Goal: Task Accomplishment & Management: Complete application form

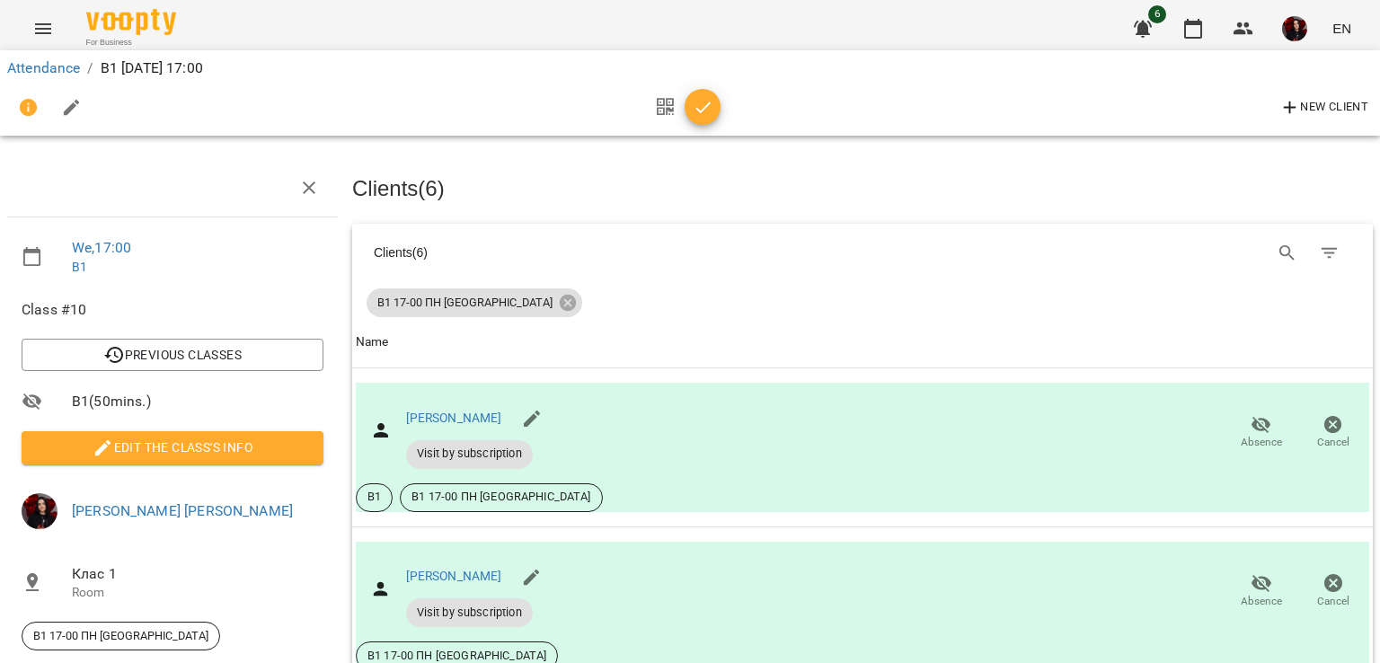
click at [706, 120] on button "button" at bounding box center [702, 107] width 36 height 36
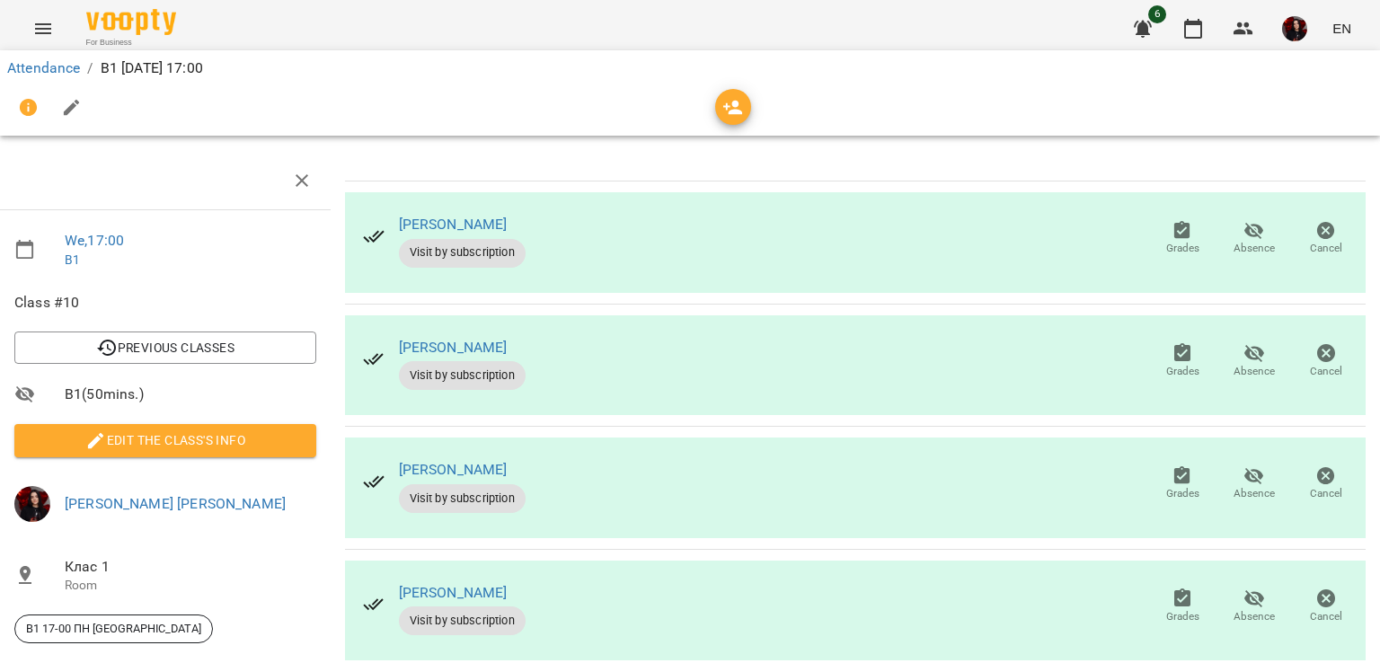
scroll to position [0, 7]
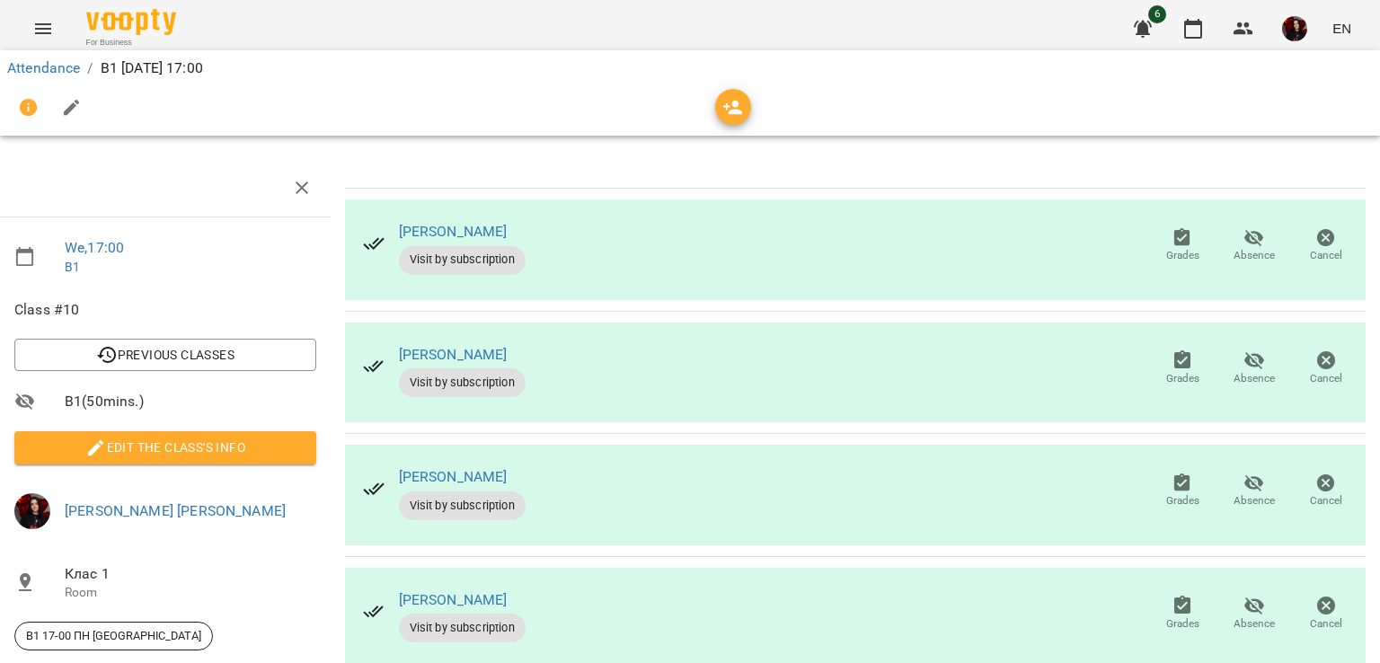
click at [1171, 238] on icon "button" at bounding box center [1182, 238] width 22 height 22
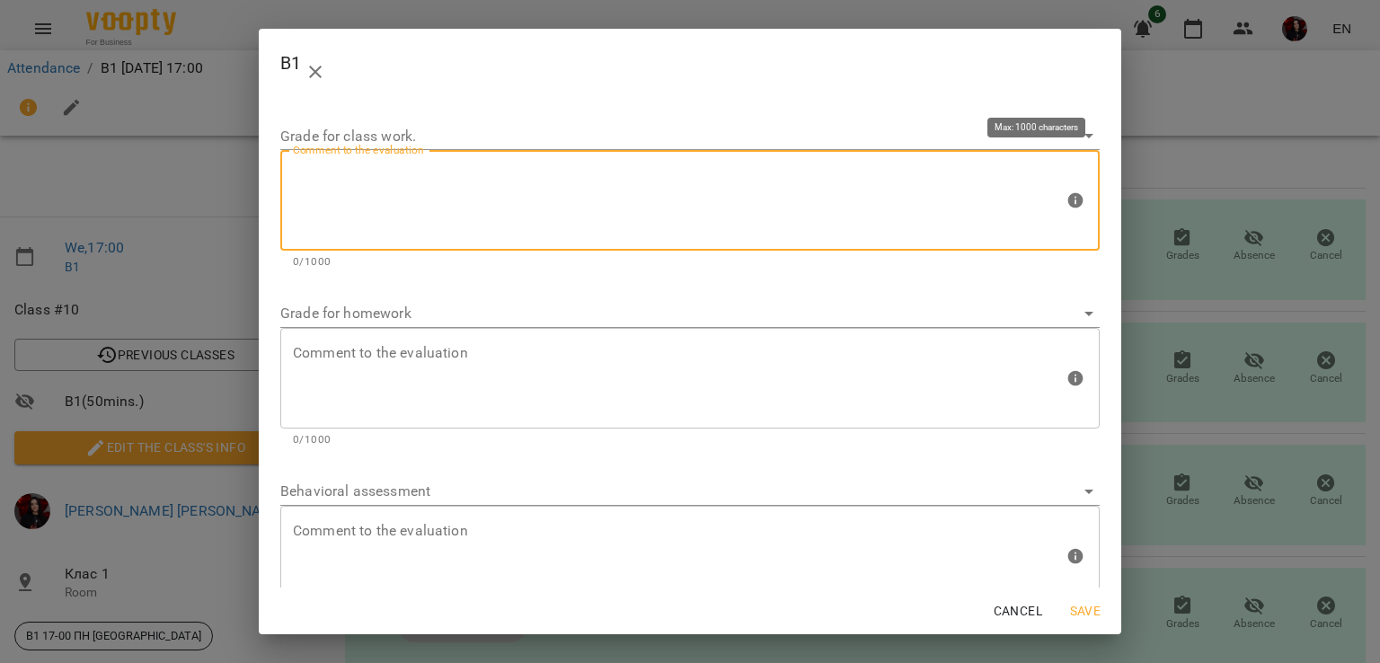
click at [402, 199] on textarea at bounding box center [678, 200] width 771 height 67
type textarea "*"
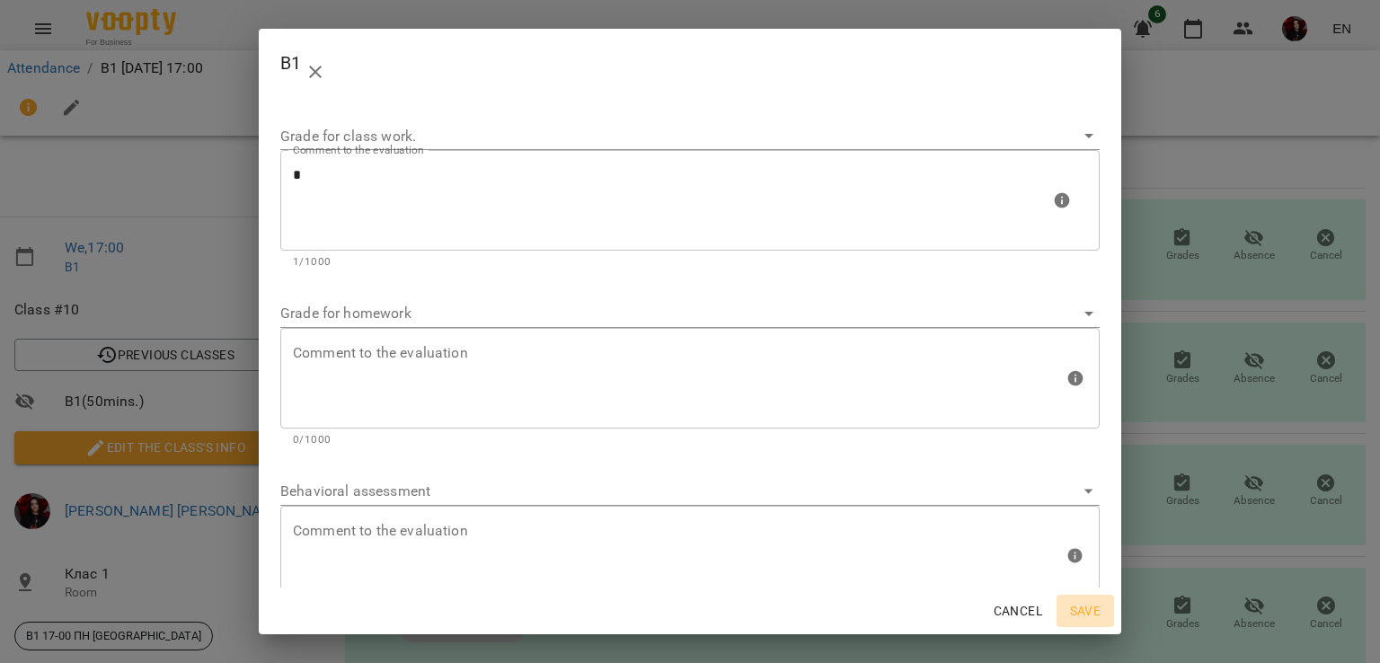
click at [1102, 619] on span "Save" at bounding box center [1085, 611] width 43 height 22
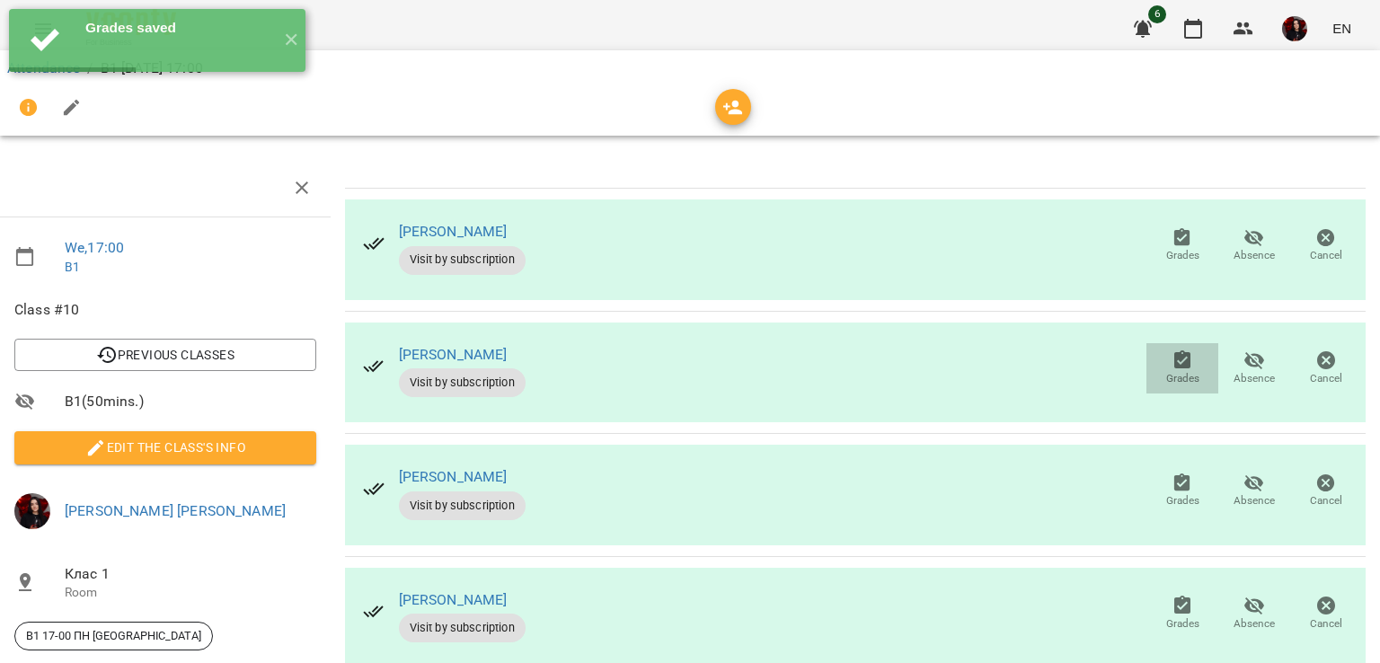
click at [1166, 375] on span "Grades" at bounding box center [1182, 378] width 33 height 15
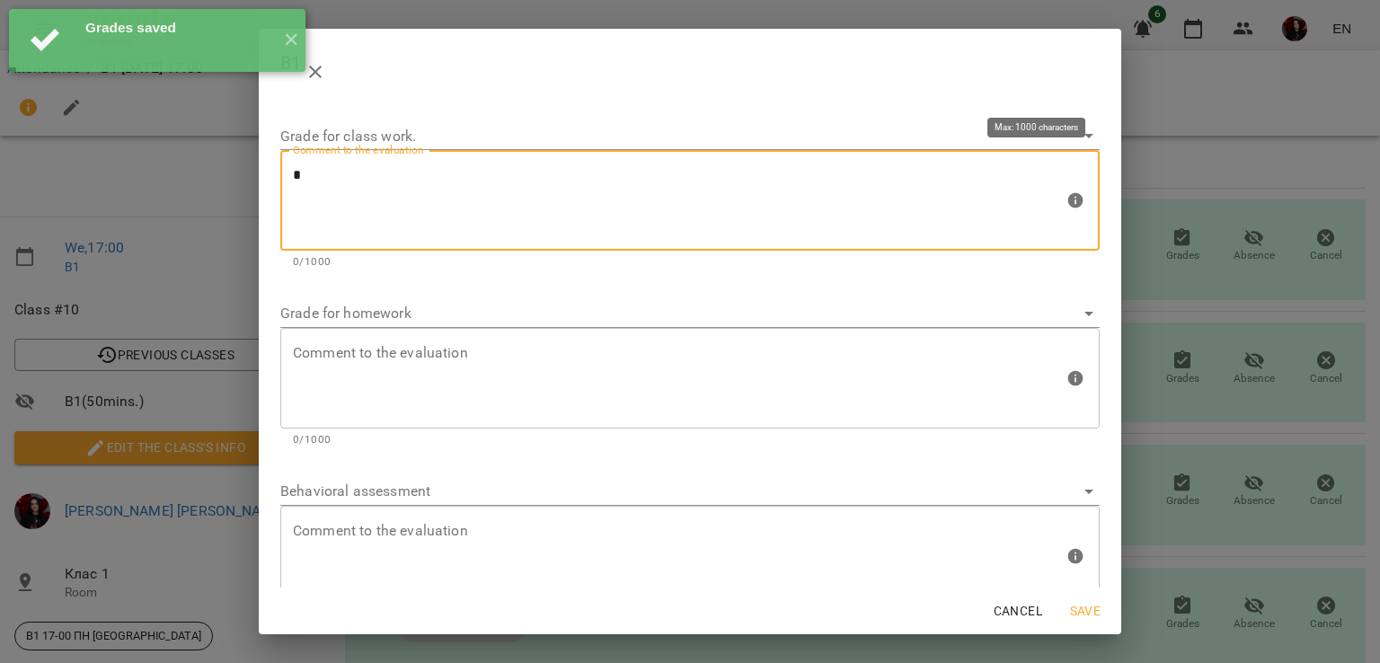
click at [432, 207] on textarea "*" at bounding box center [678, 200] width 771 height 67
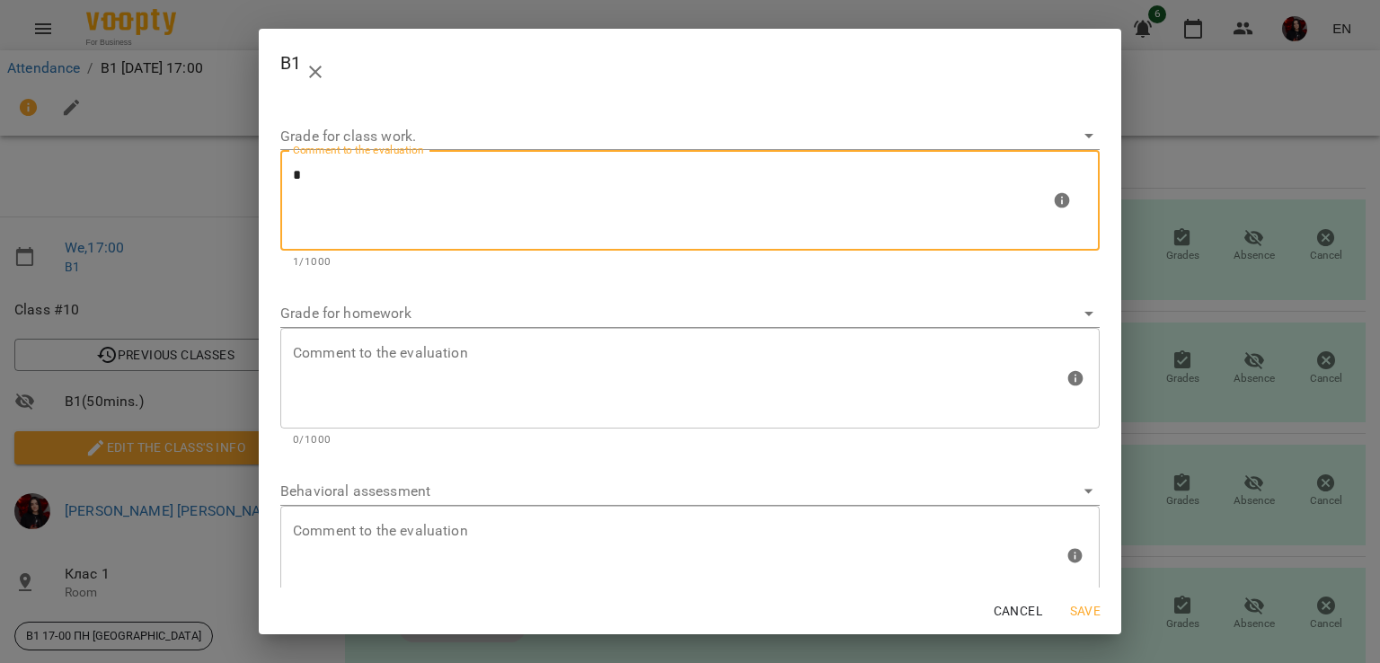
type textarea "*"
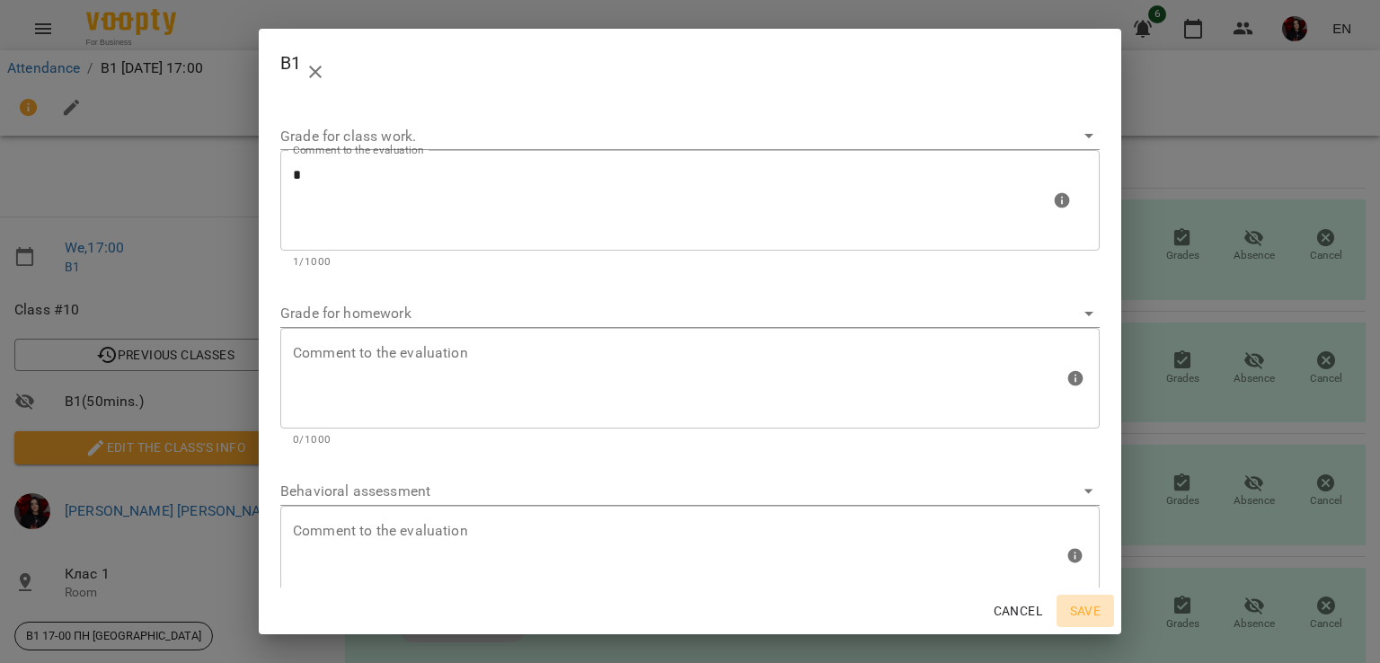
click at [1085, 621] on span "Save" at bounding box center [1085, 611] width 43 height 22
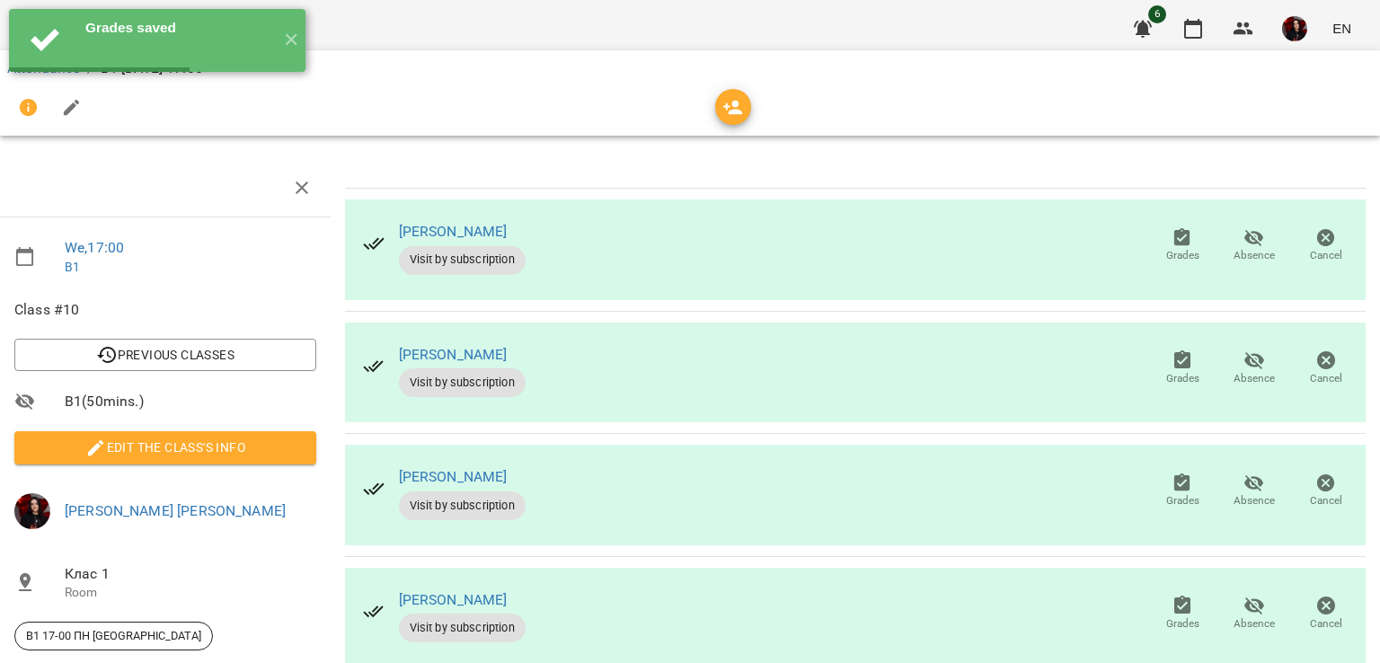
scroll to position [126, 7]
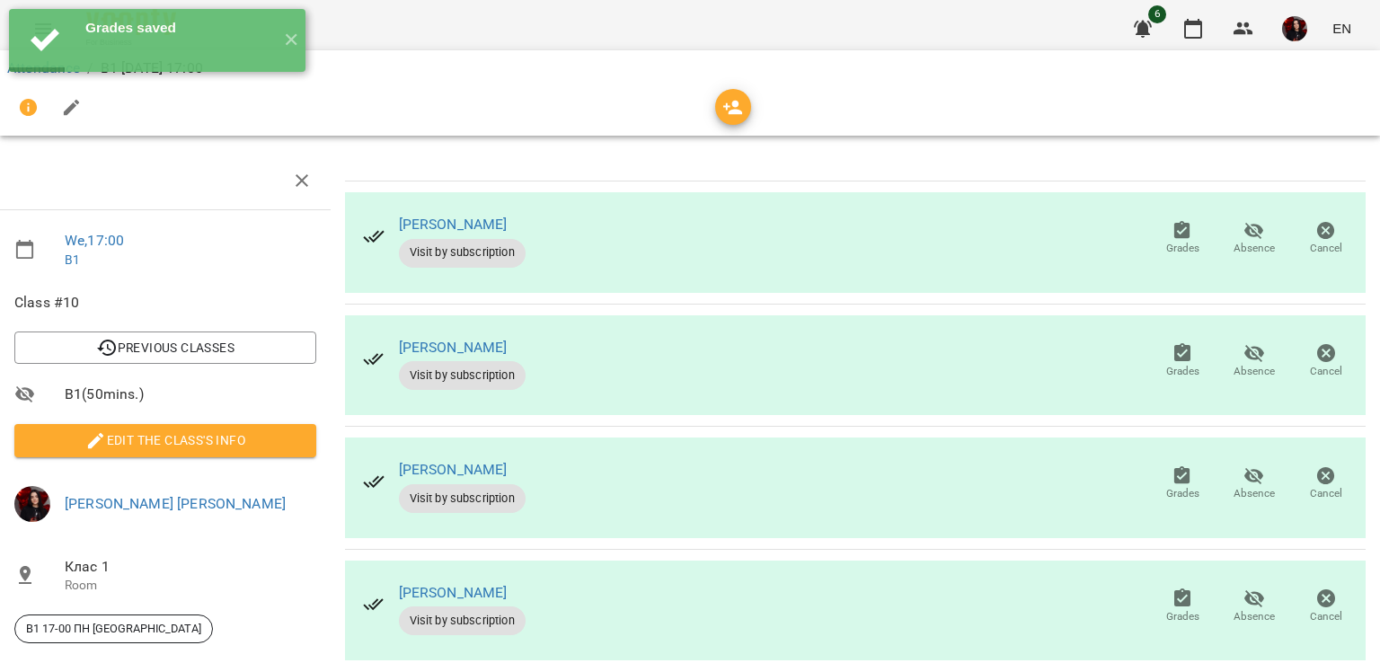
click at [1178, 465] on icon "button" at bounding box center [1182, 476] width 22 height 22
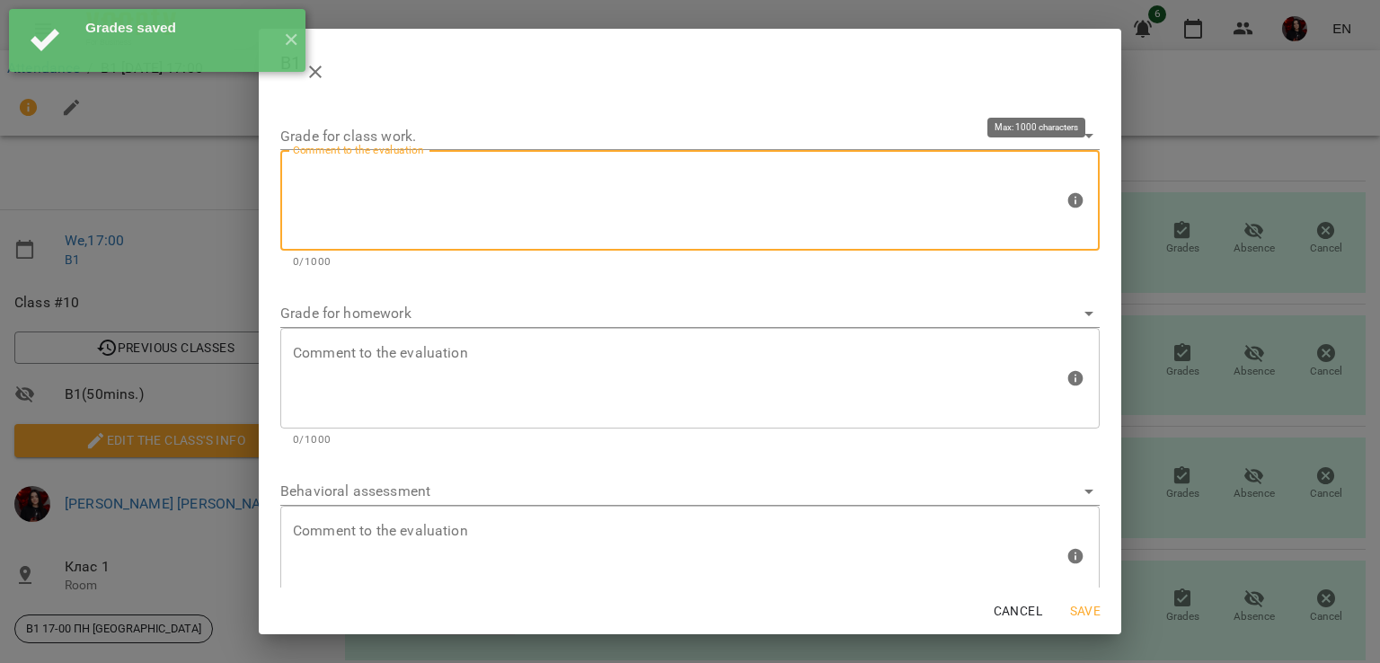
click at [596, 180] on textarea at bounding box center [678, 200] width 771 height 67
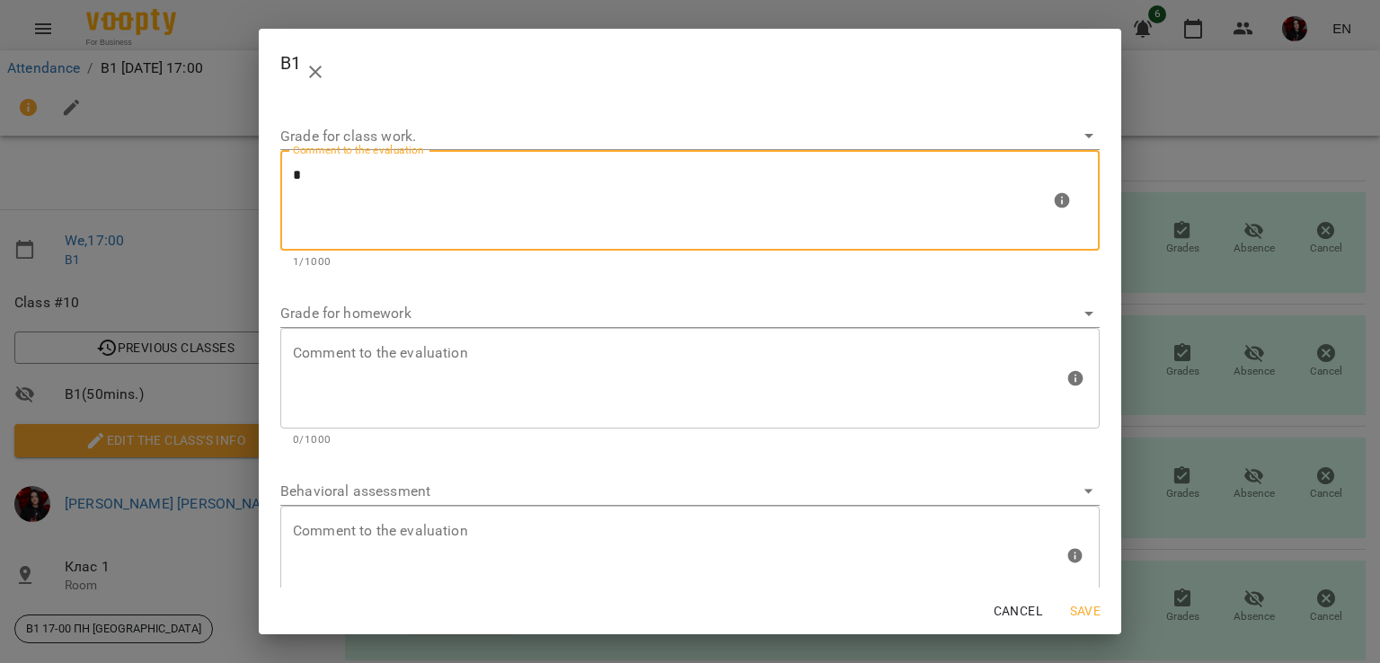
type textarea "*"
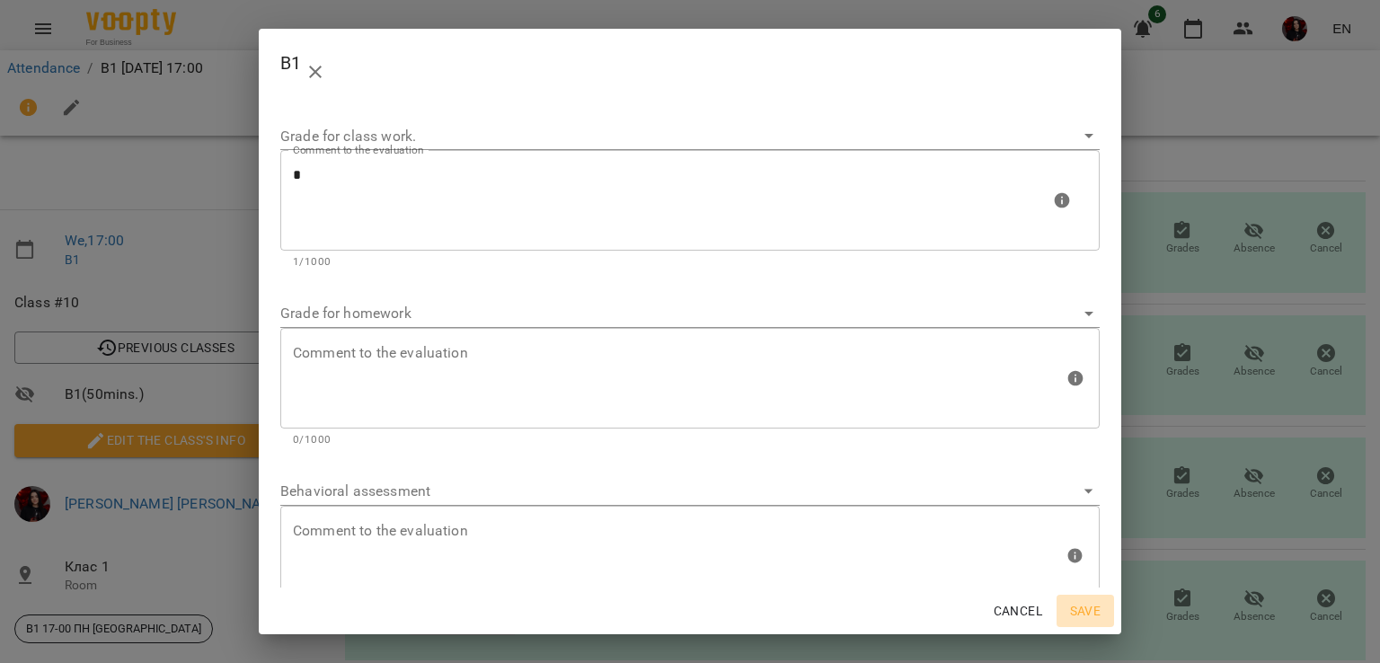
click at [1075, 601] on span "Save" at bounding box center [1085, 611] width 43 height 22
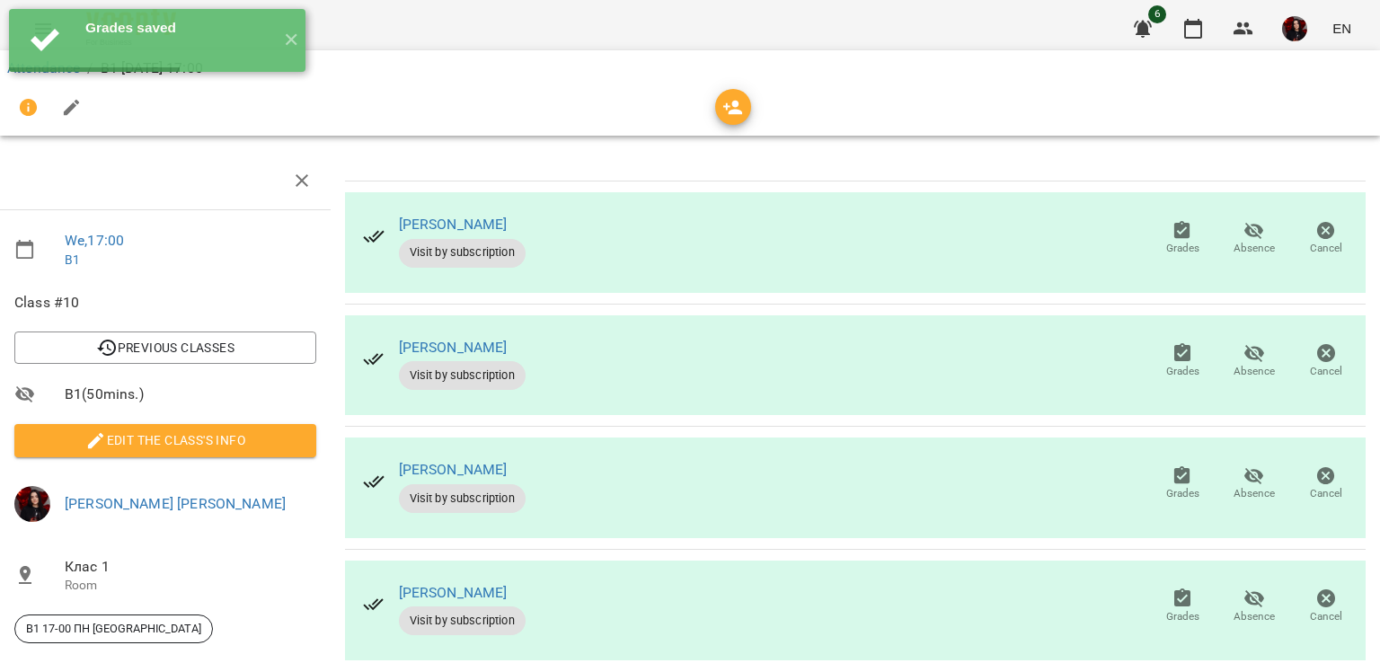
scroll to position [261, 7]
click at [1178, 609] on span "Grades" at bounding box center [1182, 616] width 33 height 15
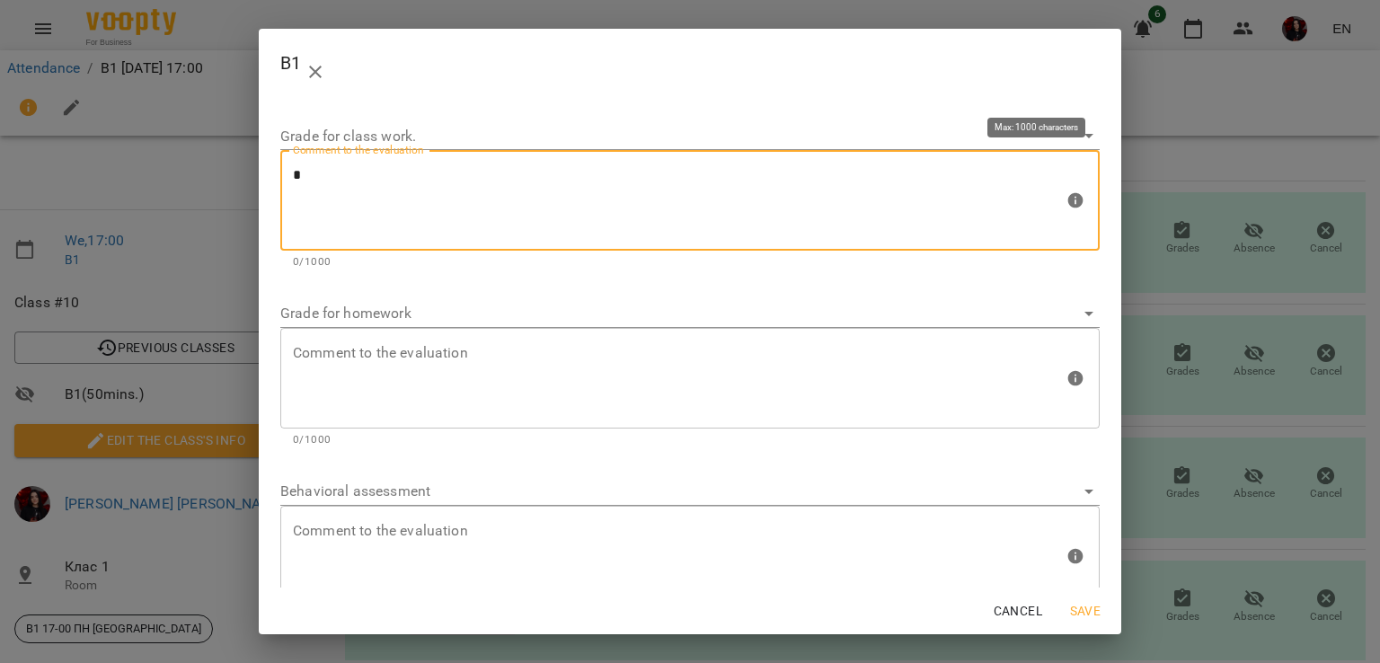
click at [462, 213] on textarea "*" at bounding box center [678, 200] width 771 height 67
type textarea "*"
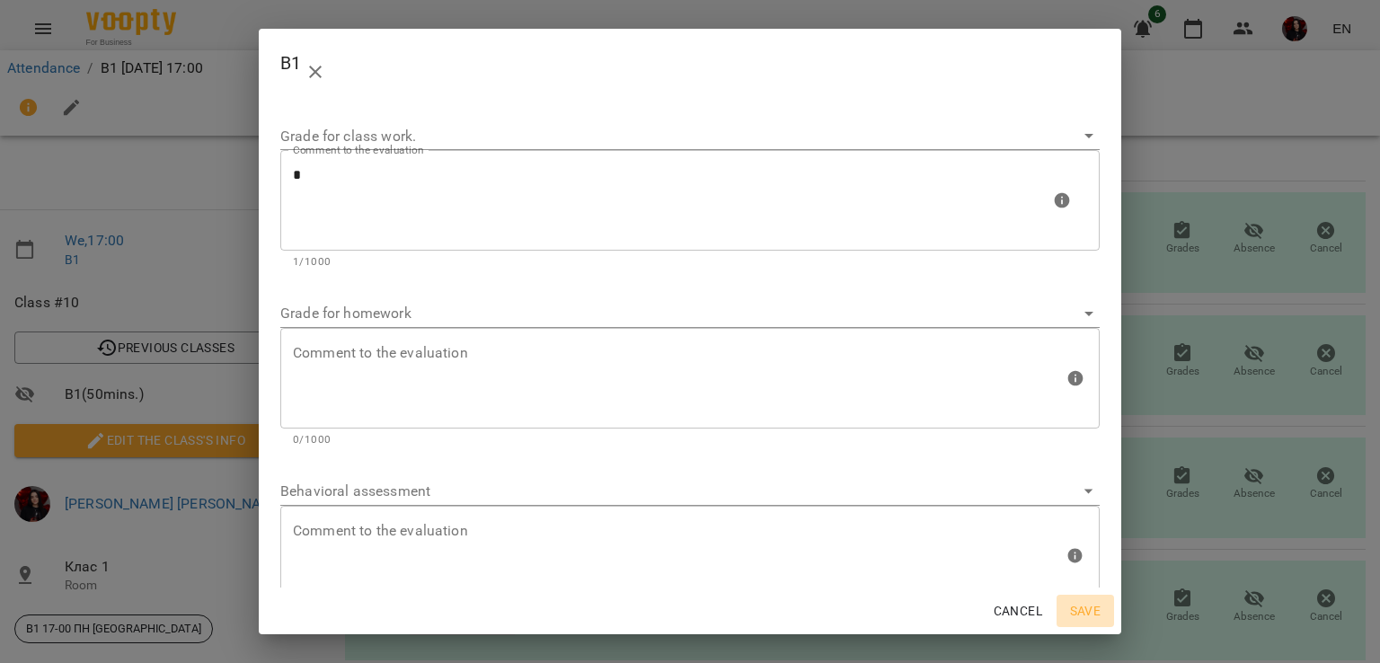
click at [1083, 622] on button "Save" at bounding box center [1084, 611] width 57 height 32
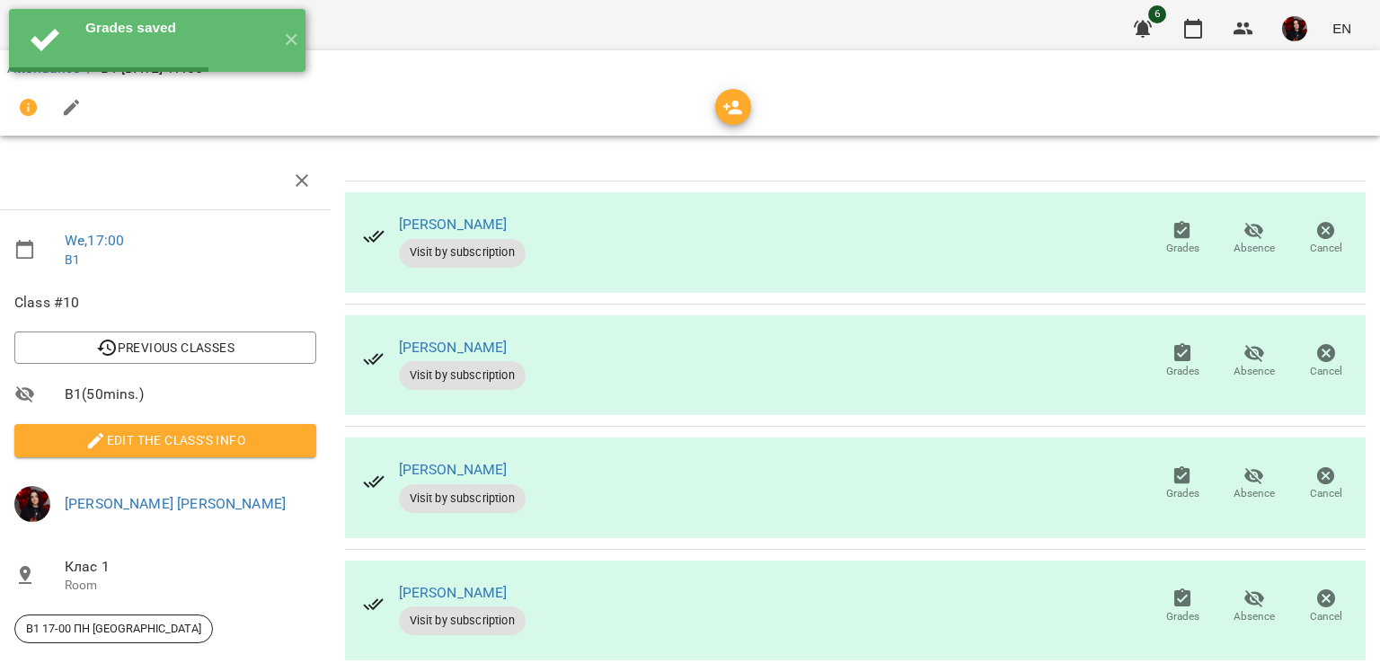
scroll to position [288, 7]
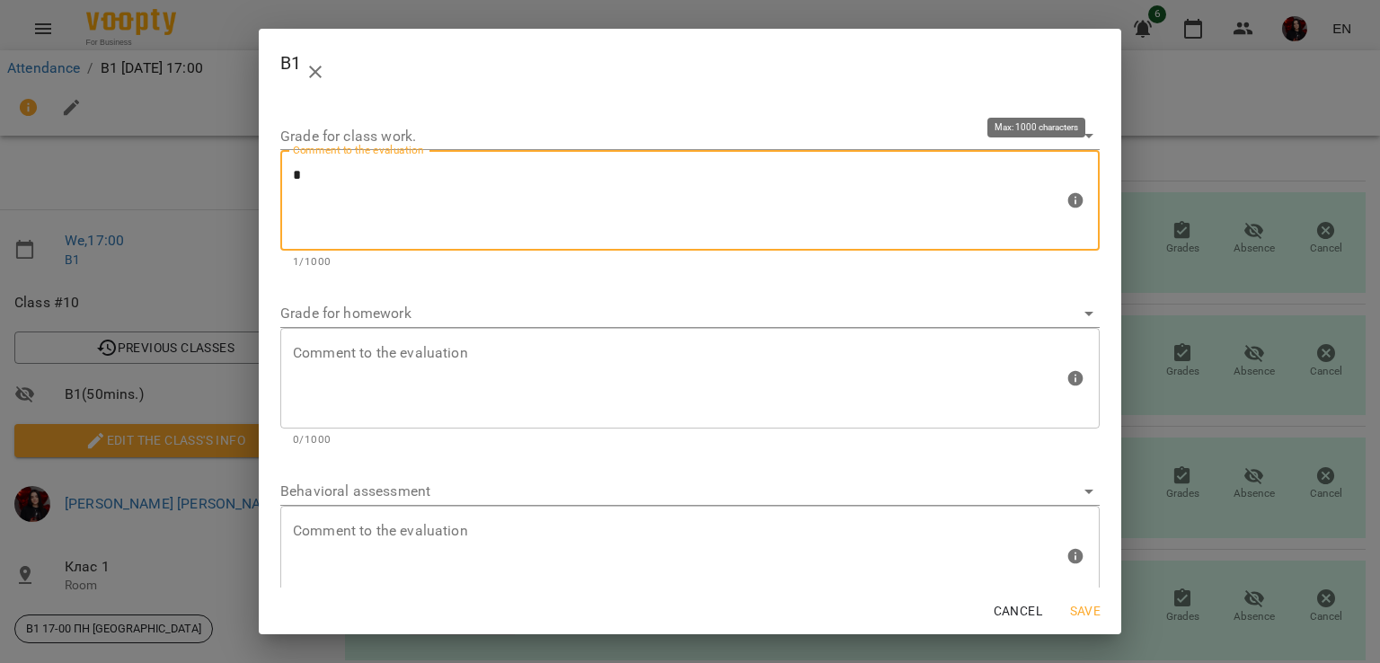
click at [405, 191] on textarea "*" at bounding box center [678, 200] width 771 height 67
type textarea "*"
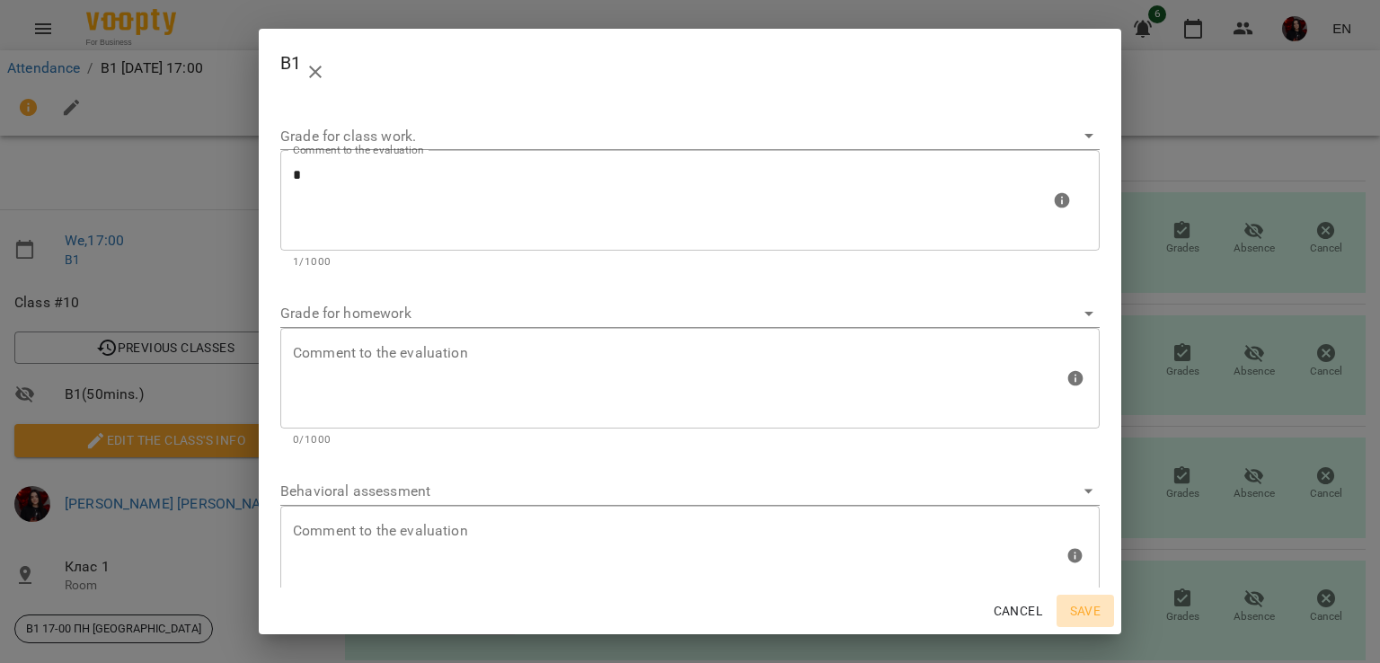
click at [1089, 615] on span "Save" at bounding box center [1085, 611] width 43 height 22
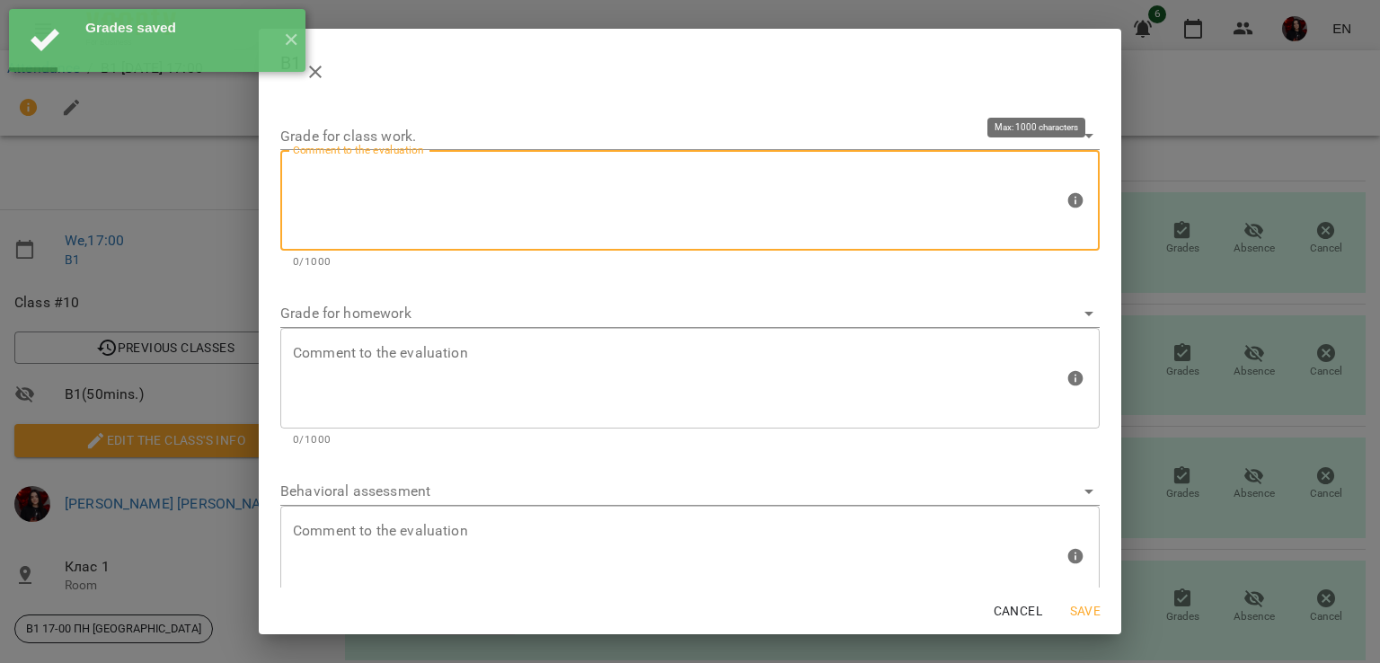
click at [435, 188] on textarea at bounding box center [678, 200] width 771 height 67
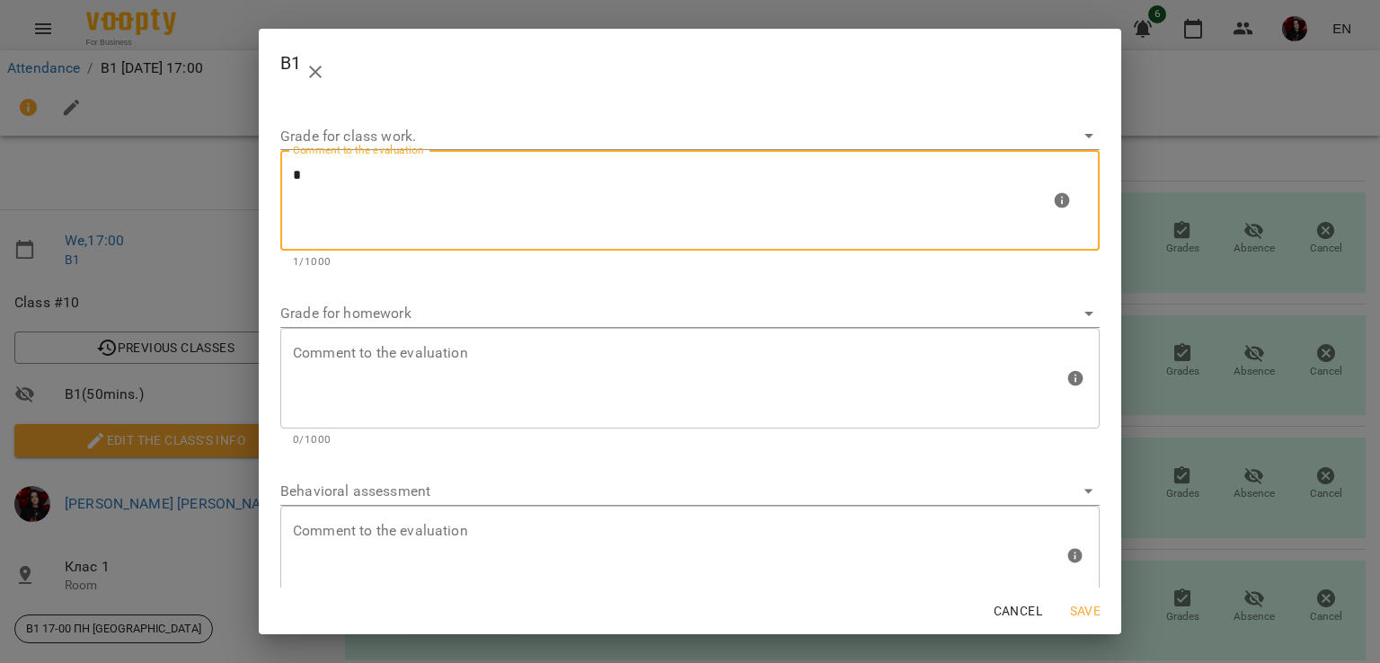
type textarea "*"
click at [1081, 607] on span "Save" at bounding box center [1085, 611] width 43 height 22
